Goal: Register for event/course

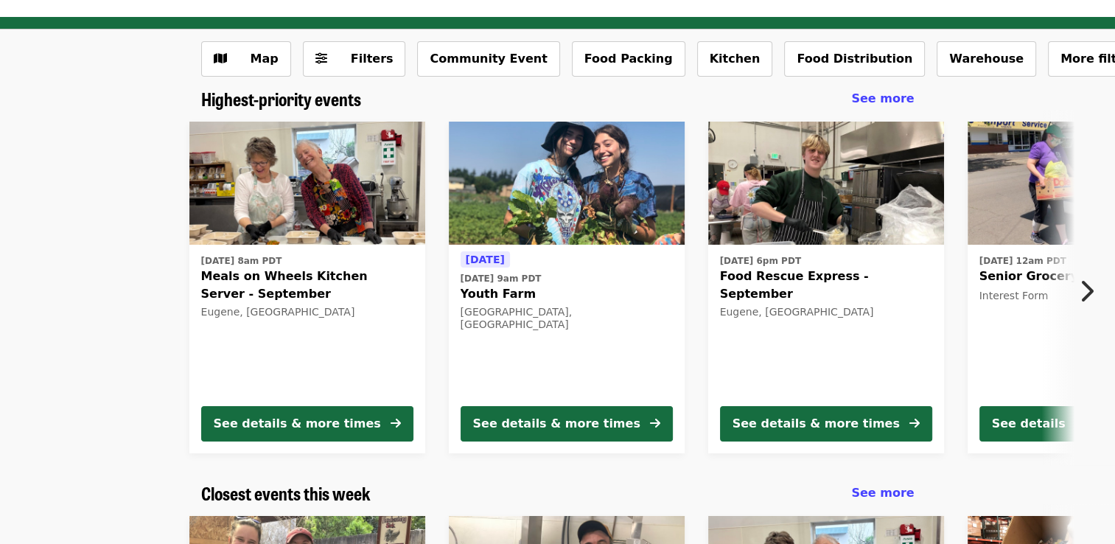
scroll to position [74, 0]
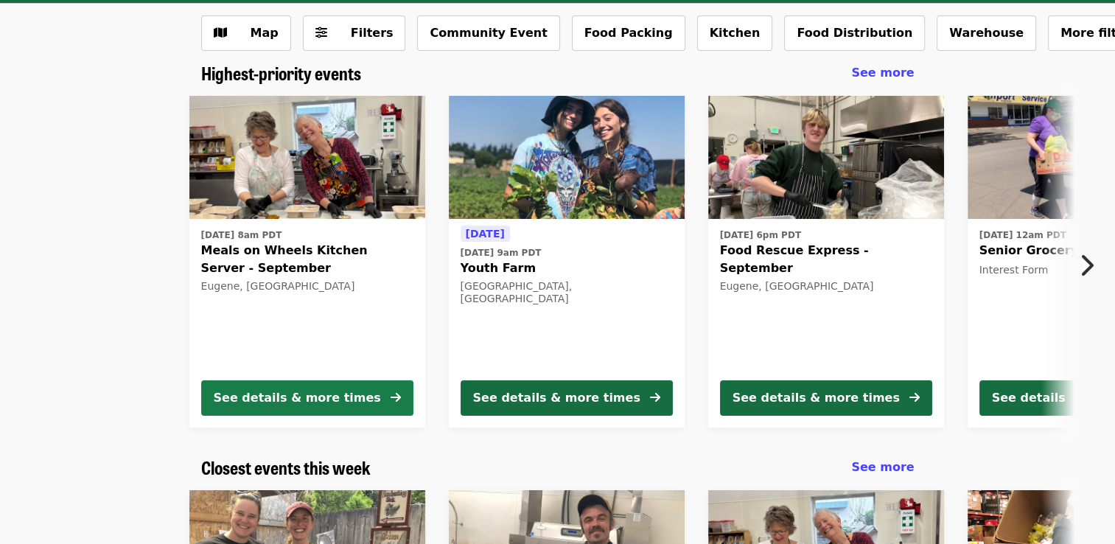
click at [292, 398] on div "See details & more times" at bounding box center [297, 398] width 167 height 18
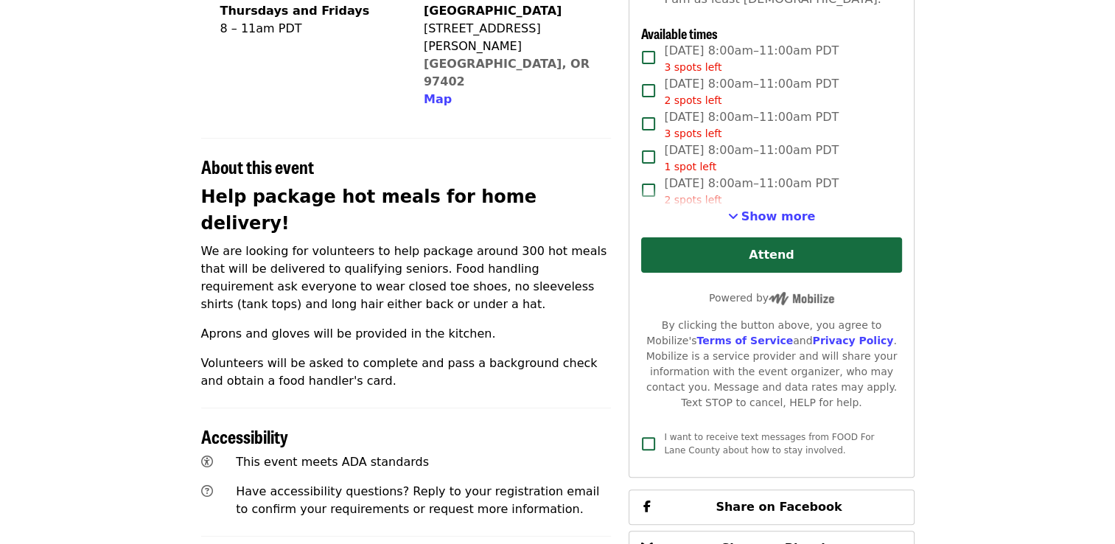
scroll to position [368, 0]
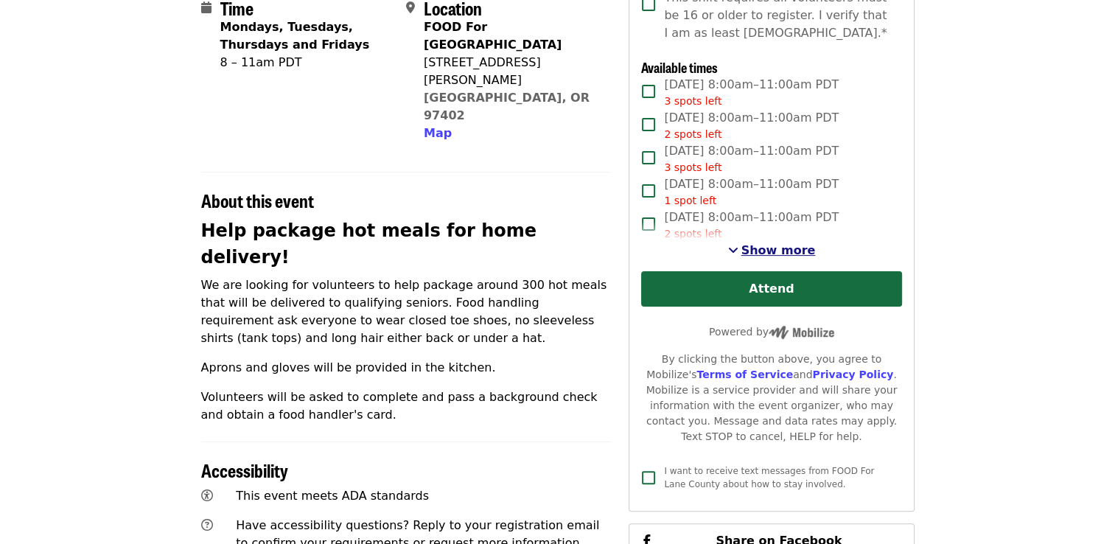
click at [772, 255] on span "Show more" at bounding box center [778, 250] width 74 height 14
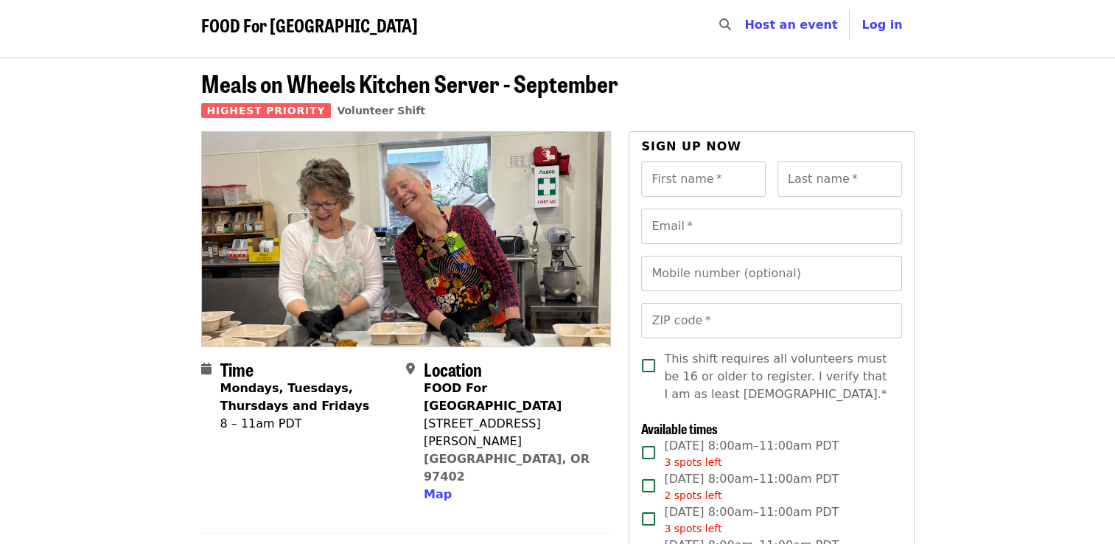
scroll to position [0, 0]
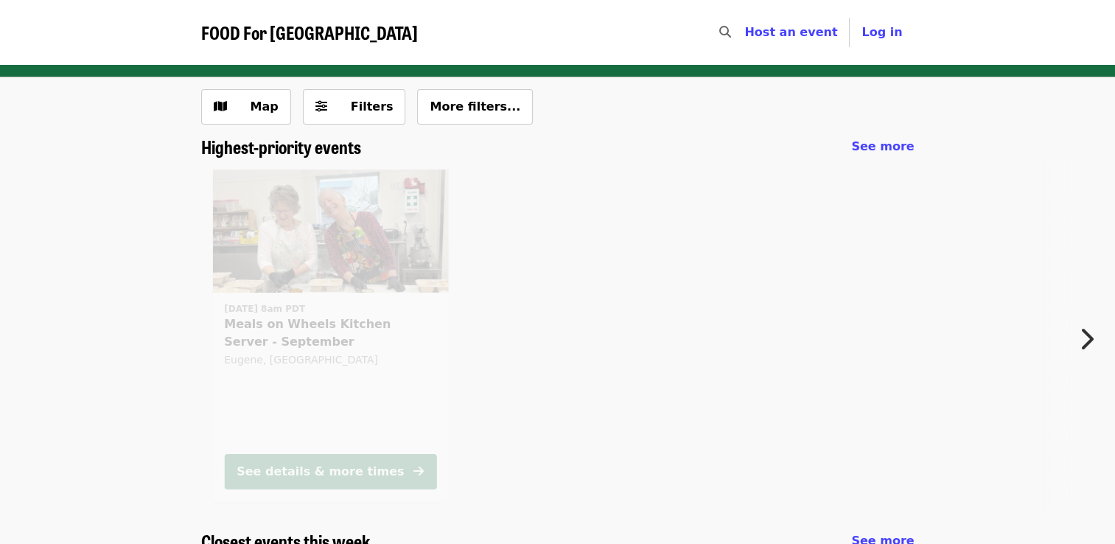
scroll to position [74, 0]
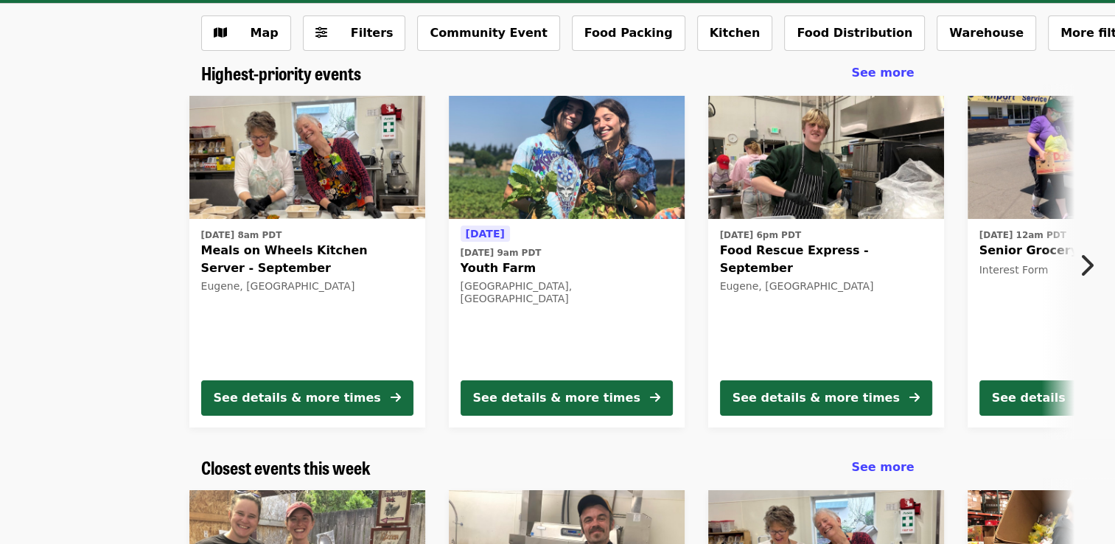
click at [1092, 281] on button "Next item" at bounding box center [1090, 265] width 49 height 41
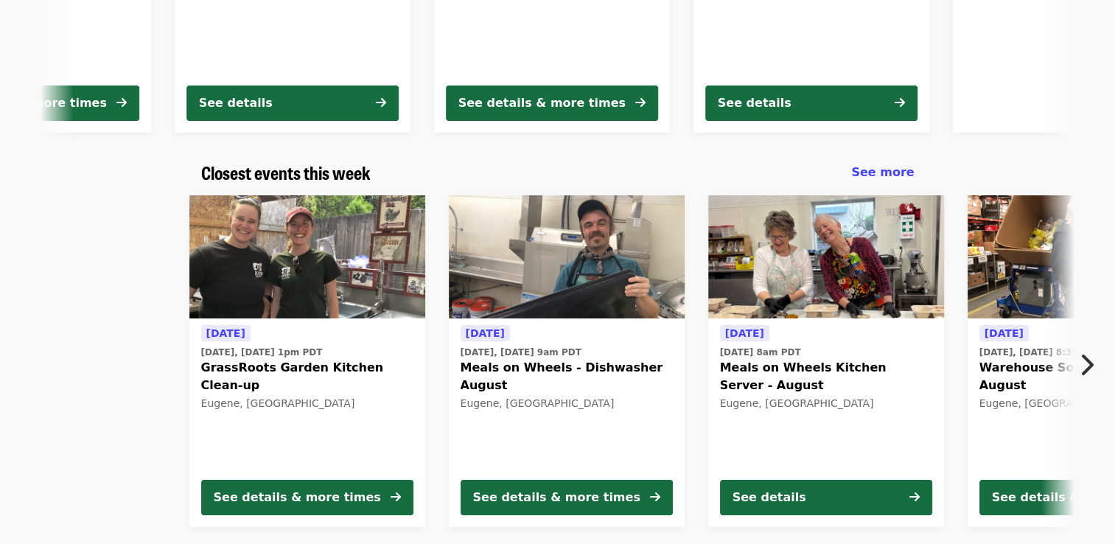
scroll to position [442, 0]
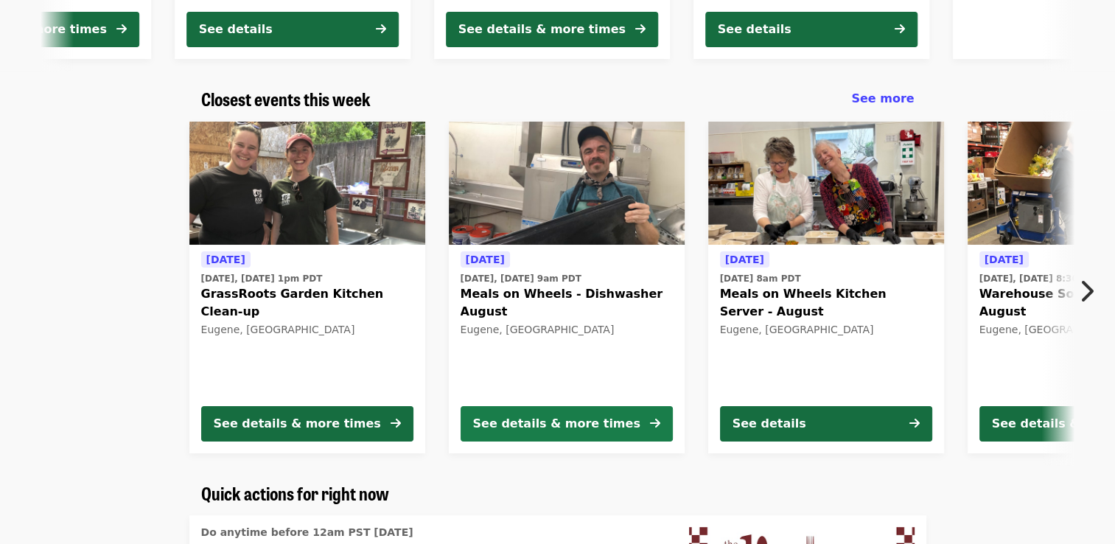
click at [567, 429] on div "See details & more times" at bounding box center [556, 424] width 167 height 18
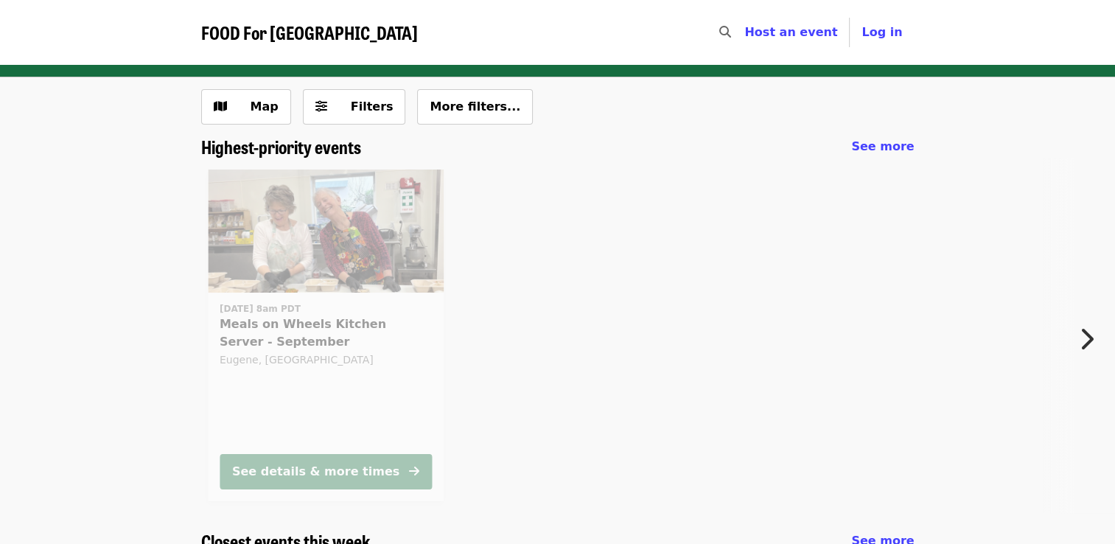
scroll to position [271, 0]
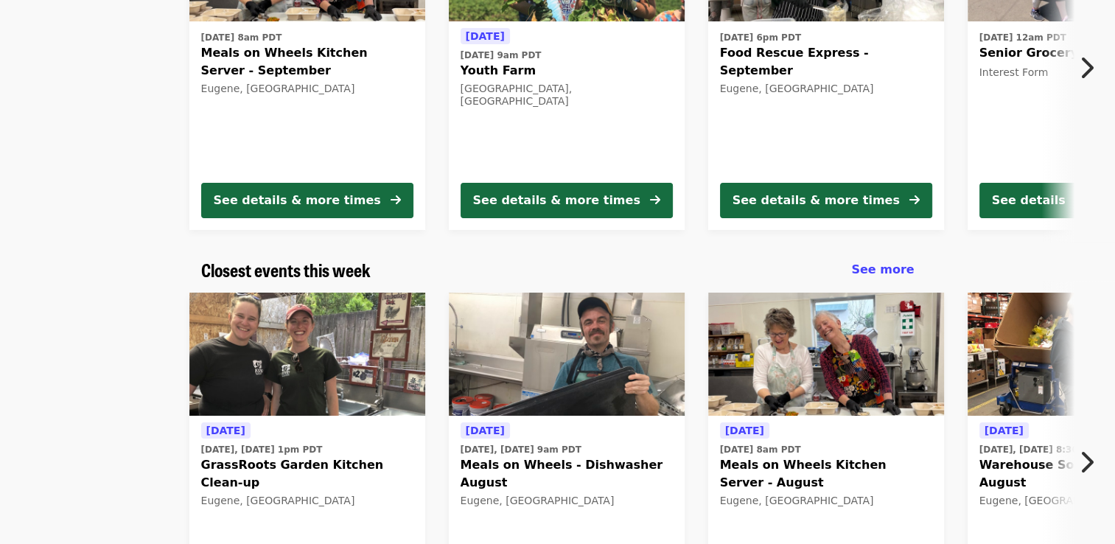
click at [1094, 470] on button "Next item" at bounding box center [1090, 461] width 49 height 41
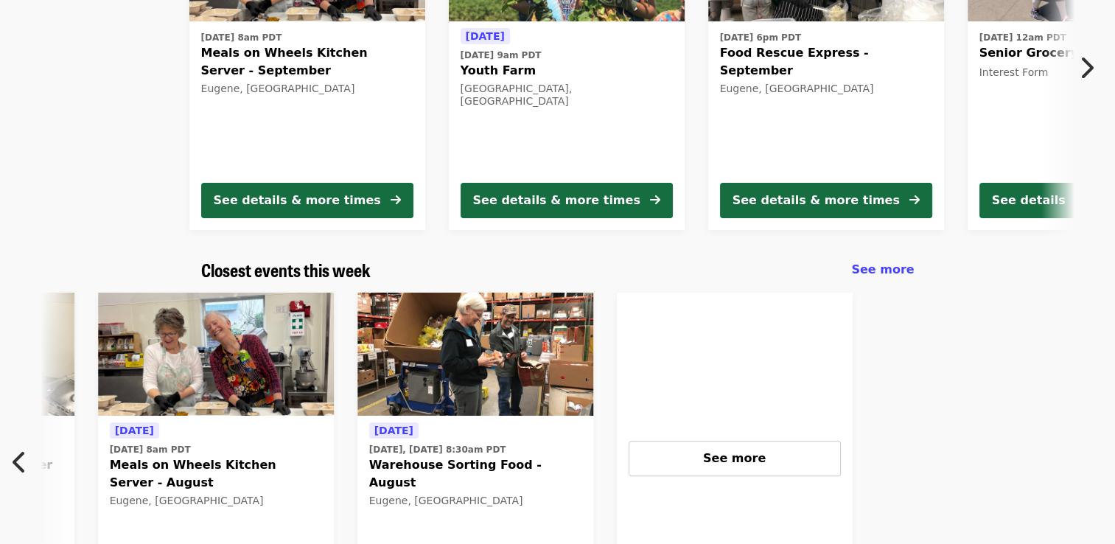
scroll to position [0, 660]
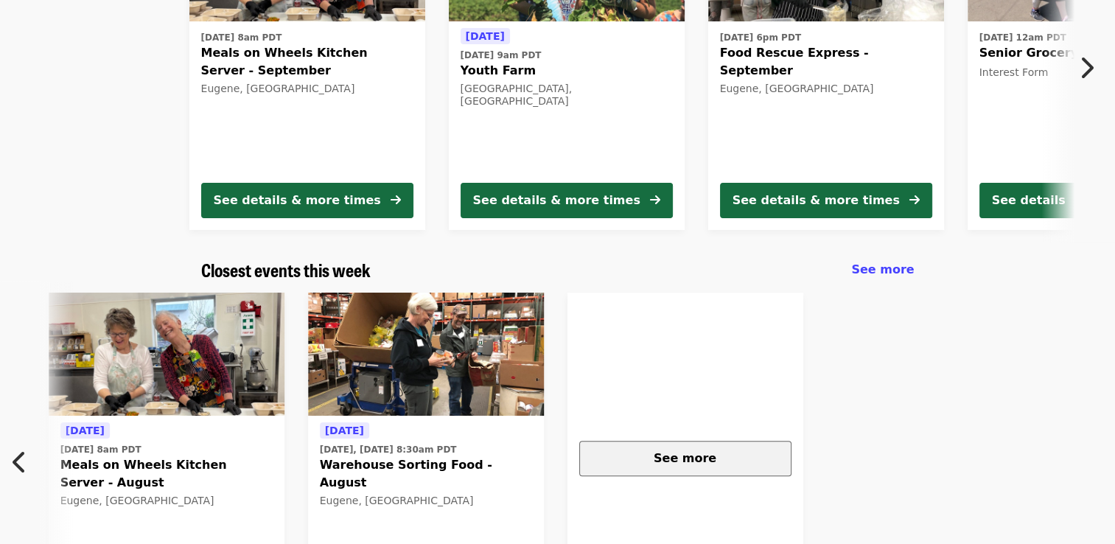
click at [681, 448] on button "See more" at bounding box center [685, 458] width 212 height 35
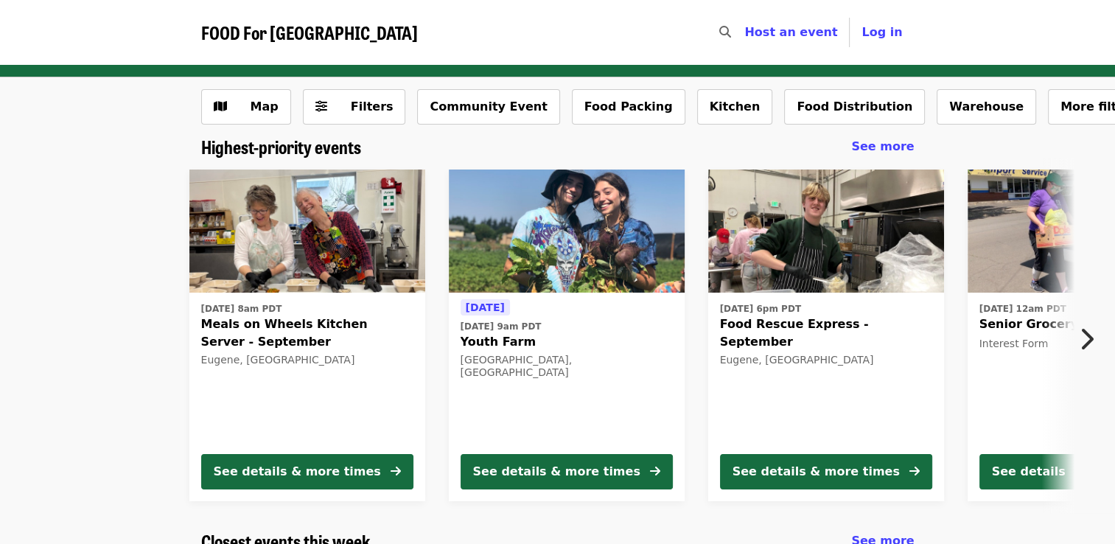
scroll to position [0, 0]
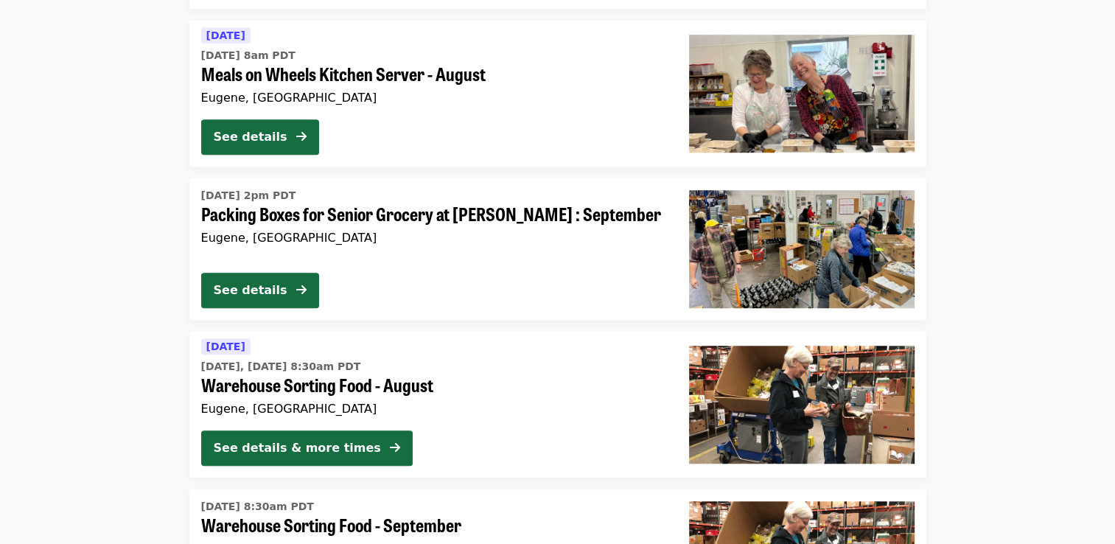
scroll to position [1031, 0]
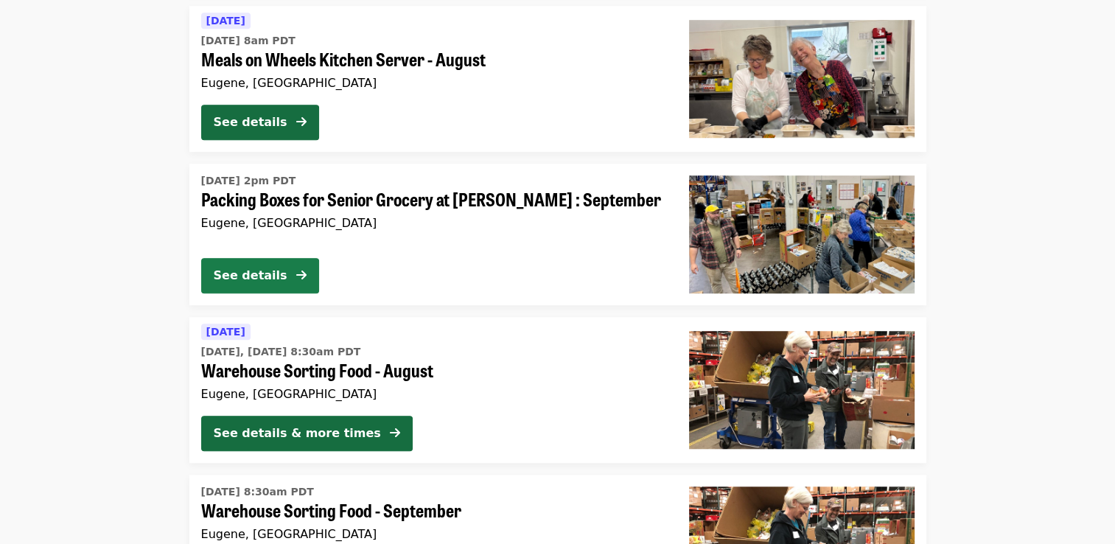
click at [266, 281] on div "See details" at bounding box center [251, 276] width 74 height 18
